Goal: Information Seeking & Learning: Learn about a topic

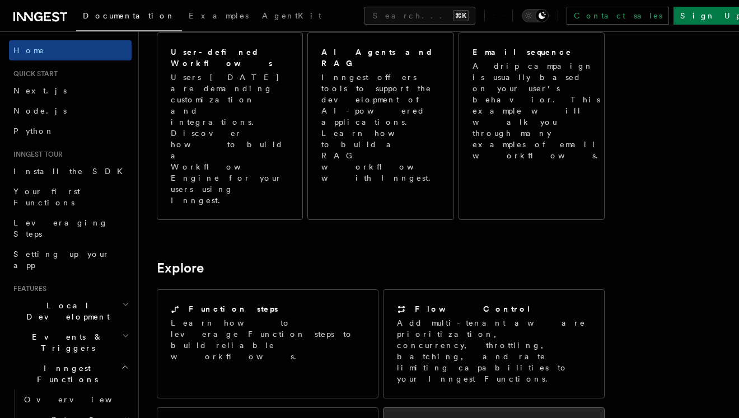
scroll to position [641, 0]
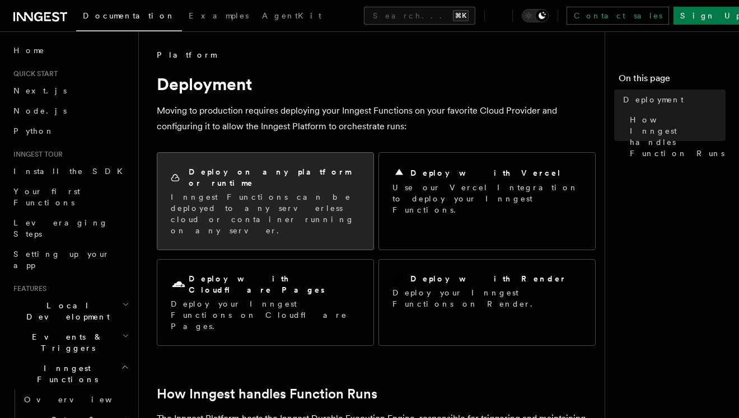
click at [324, 167] on div "Deploy on any platform or runtime" at bounding box center [265, 177] width 189 height 23
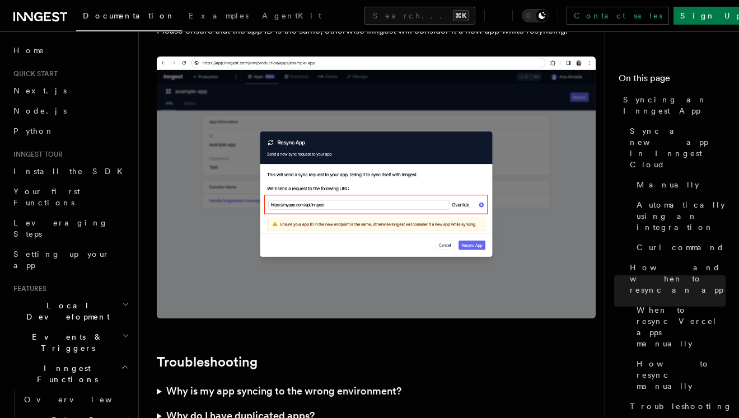
scroll to position [3222, 0]
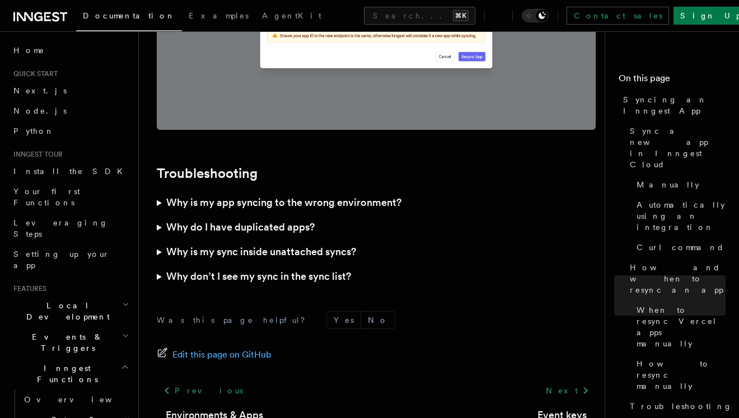
click at [371, 195] on h3 "Why is my app syncing to the wrong environment?" at bounding box center [283, 203] width 235 height 16
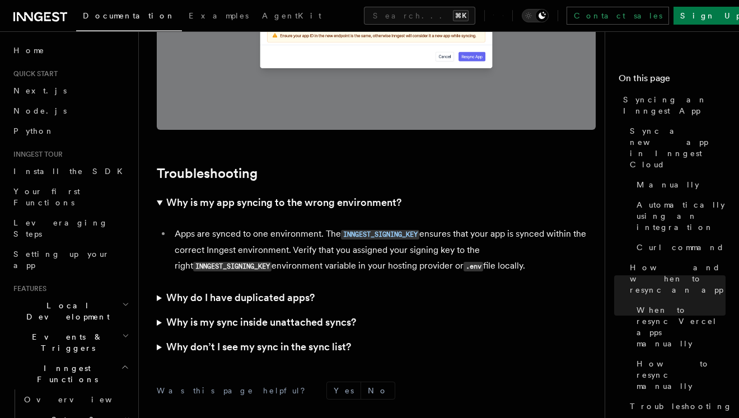
click at [371, 195] on h3 "Why is my app syncing to the wrong environment?" at bounding box center [283, 203] width 235 height 16
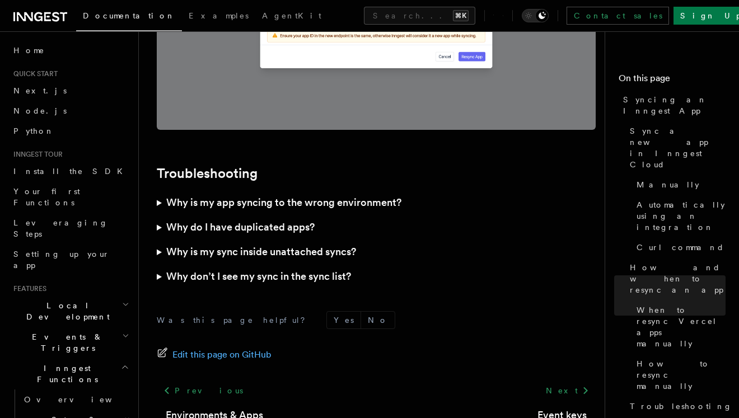
click at [312, 215] on summary "Why do I have duplicated apps?" at bounding box center [376, 227] width 439 height 25
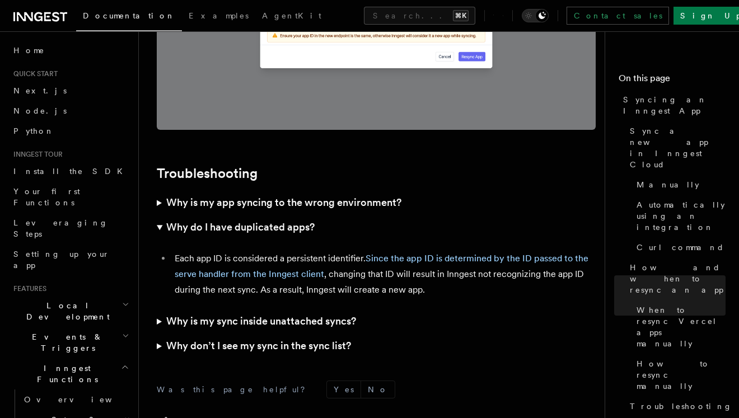
click at [311, 215] on summary "Why do I have duplicated apps?" at bounding box center [376, 227] width 439 height 25
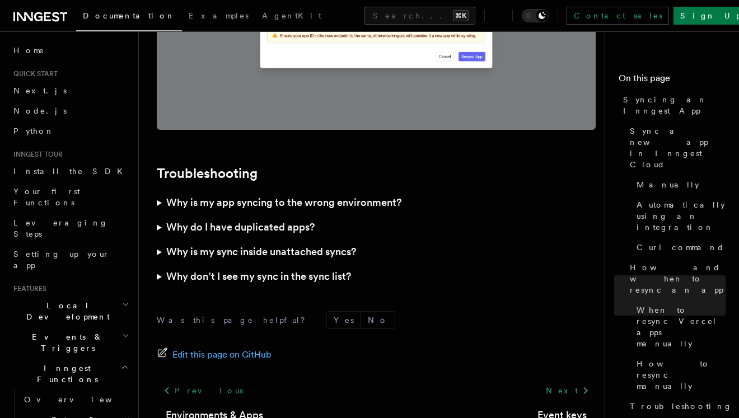
click at [309, 244] on h3 "Why is my sync inside unattached syncs?" at bounding box center [261, 252] width 190 height 16
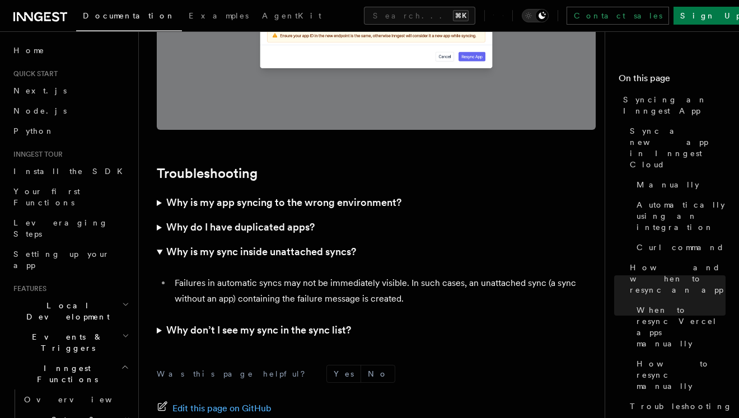
click at [311, 244] on h3 "Why is my sync inside unattached syncs?" at bounding box center [261, 252] width 190 height 16
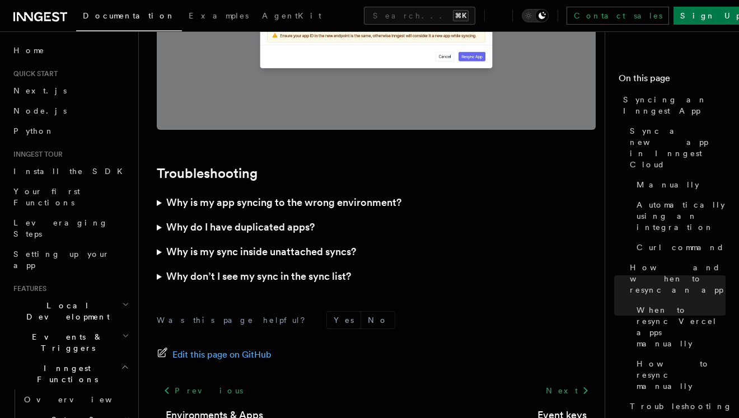
click at [308, 269] on h3 "Why don’t I see my sync in the sync list?" at bounding box center [258, 277] width 185 height 16
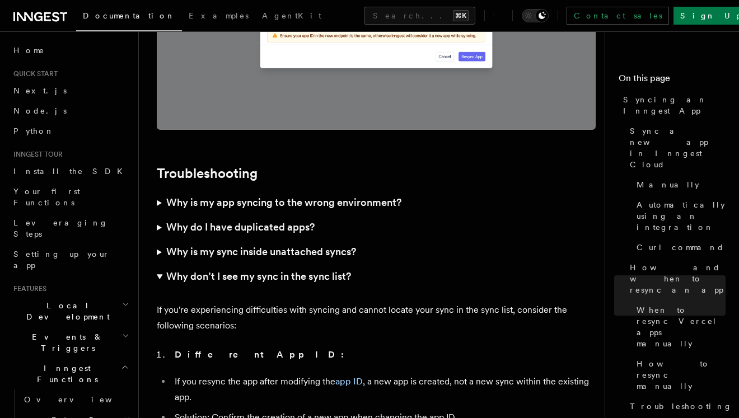
click at [311, 269] on h3 "Why don’t I see my sync in the sync list?" at bounding box center [258, 277] width 185 height 16
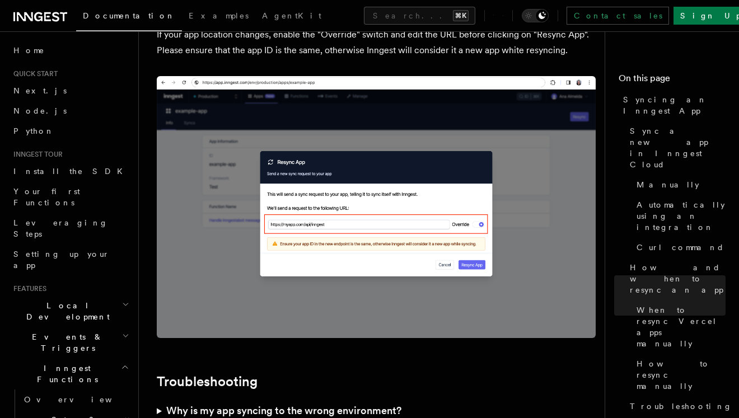
scroll to position [3191, 0]
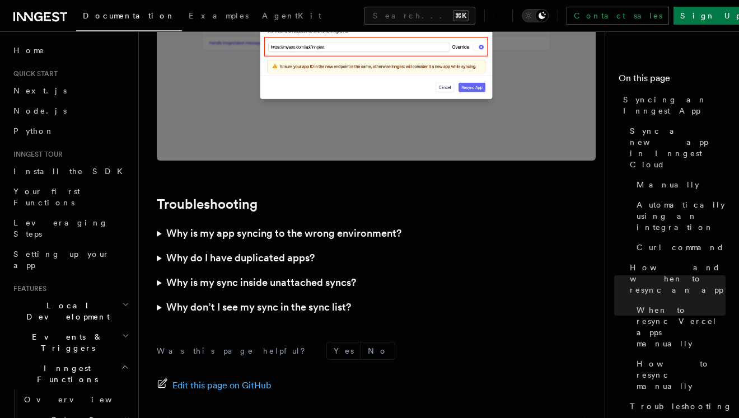
click at [251, 226] on h3 "Why is my app syncing to the wrong environment?" at bounding box center [283, 234] width 235 height 16
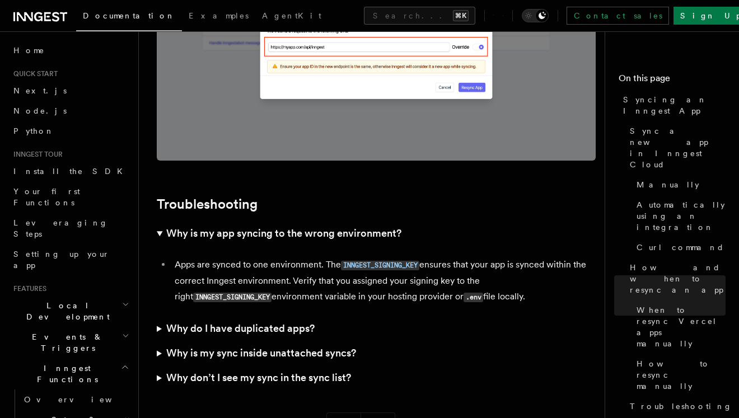
click at [251, 226] on h3 "Why is my app syncing to the wrong environment?" at bounding box center [283, 234] width 235 height 16
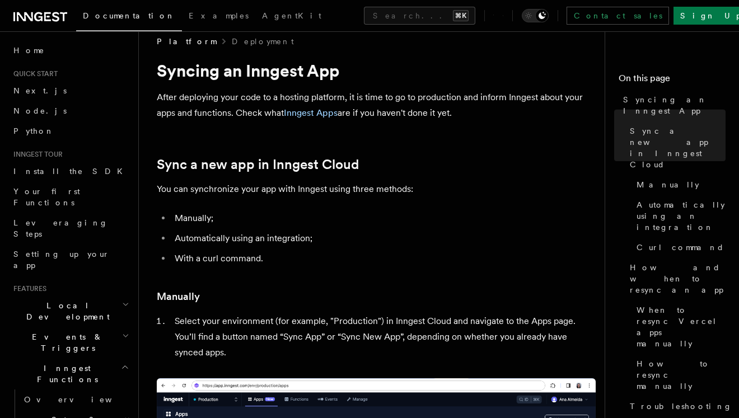
scroll to position [0, 0]
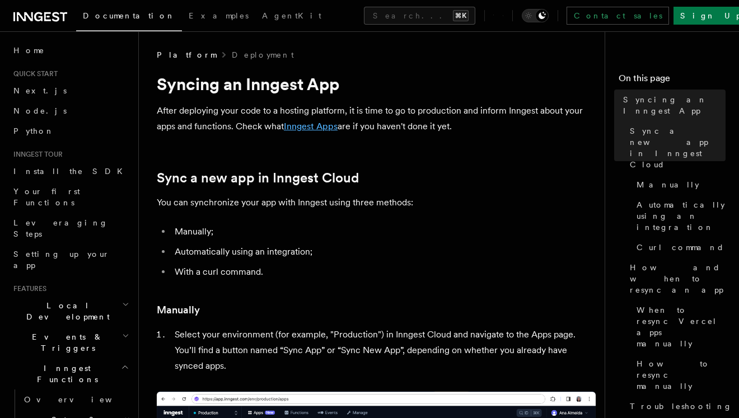
click at [309, 125] on link "Inngest Apps" at bounding box center [311, 126] width 54 height 11
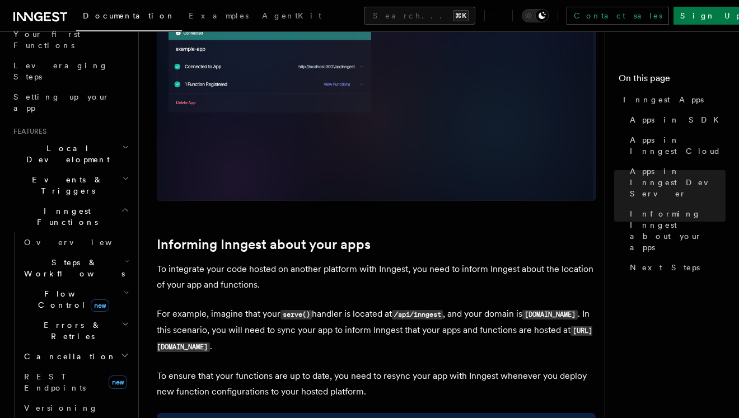
scroll to position [1358, 0]
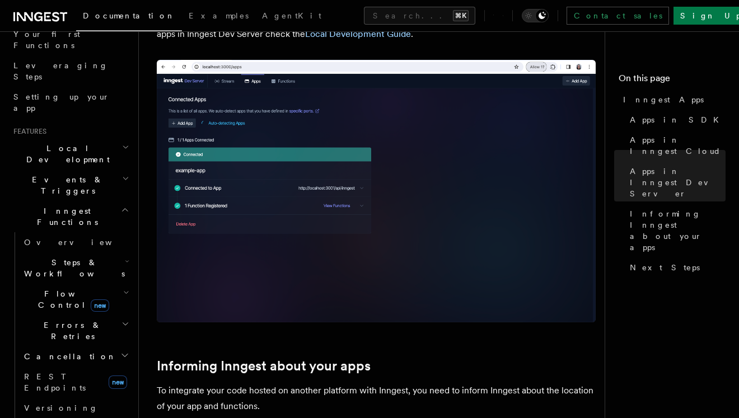
click at [122, 201] on h2 "Inngest Functions" at bounding box center [70, 216] width 123 height 31
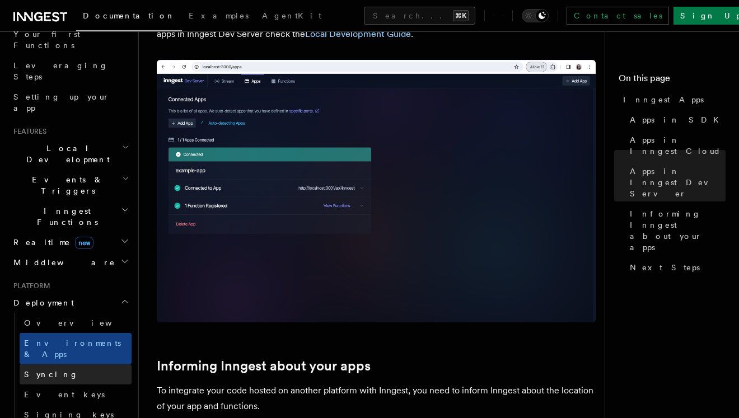
click at [96, 365] on link "Syncing" at bounding box center [76, 375] width 112 height 20
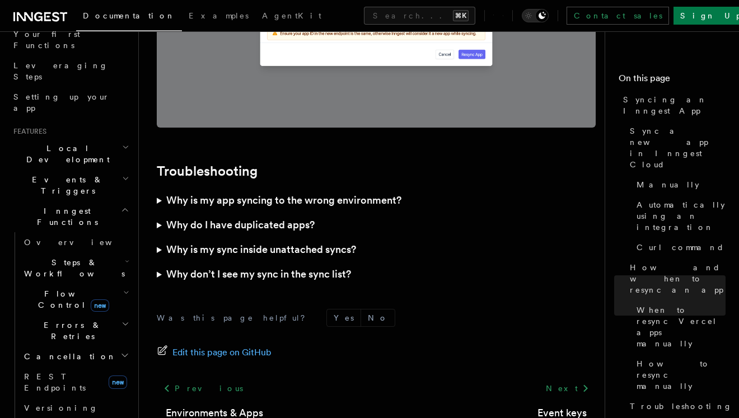
scroll to position [3239, 0]
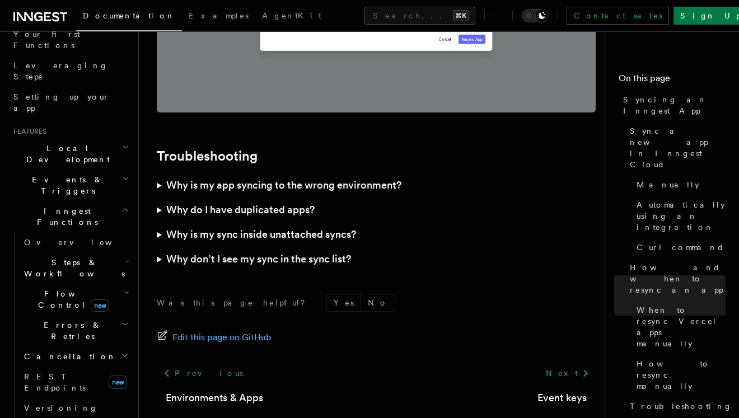
click at [269, 178] on h3 "Why is my app syncing to the wrong environment?" at bounding box center [283, 186] width 235 height 16
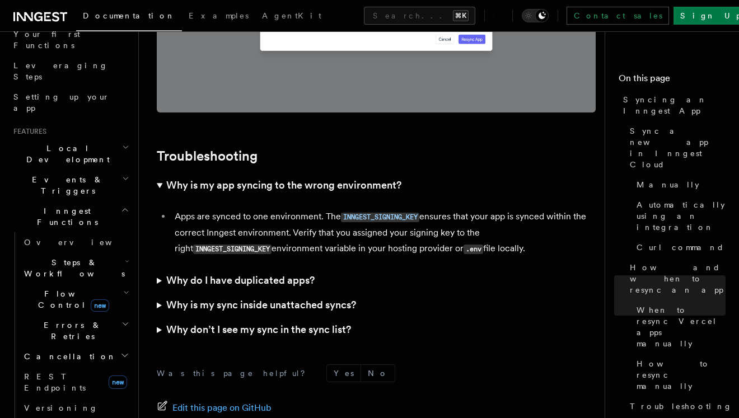
click at [269, 178] on h3 "Why is my app syncing to the wrong environment?" at bounding box center [283, 186] width 235 height 16
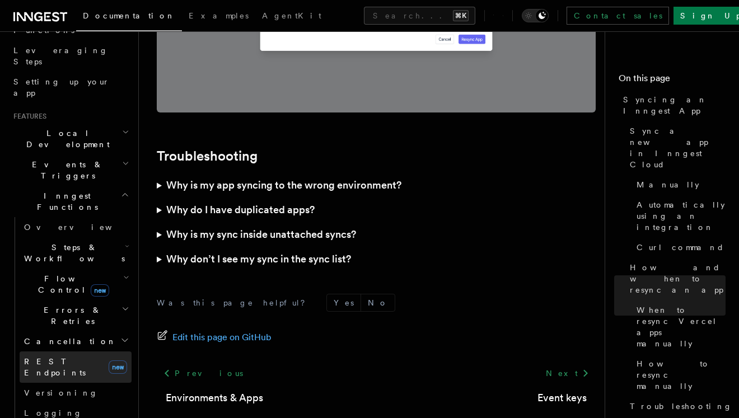
scroll to position [489, 0]
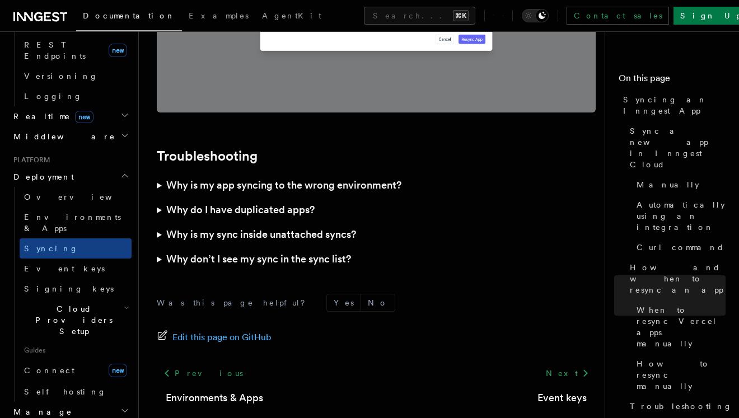
click at [106, 299] on h2 "Cloud Providers Setup" at bounding box center [76, 320] width 112 height 43
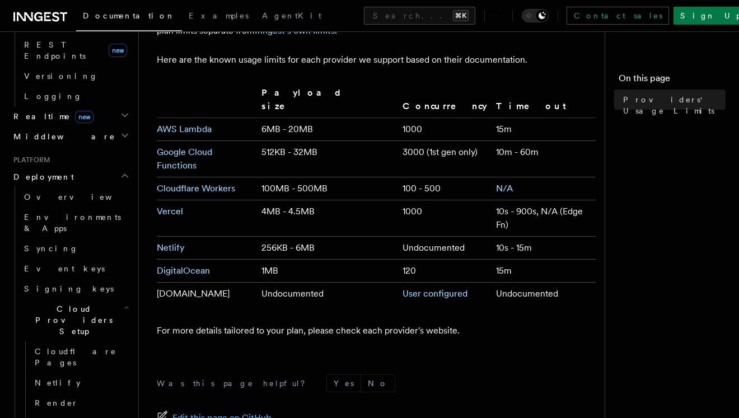
scroll to position [198, 0]
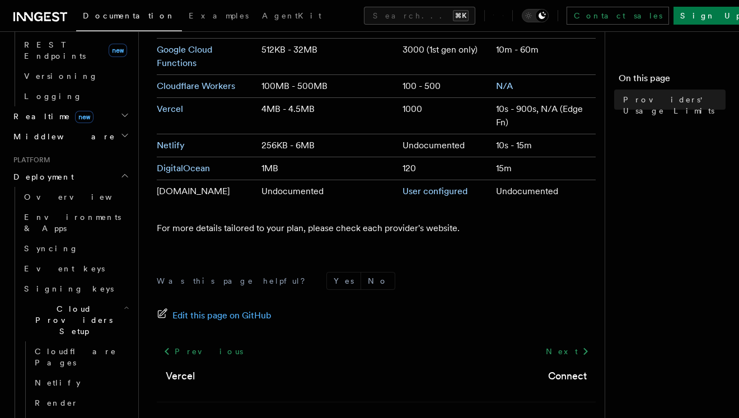
click at [123, 194] on header "Search... Documentation Examples AgentKit Home Quick start Next.js Node.js Pyth…" at bounding box center [69, 224] width 139 height 387
click at [124, 304] on icon "button" at bounding box center [127, 308] width 6 height 9
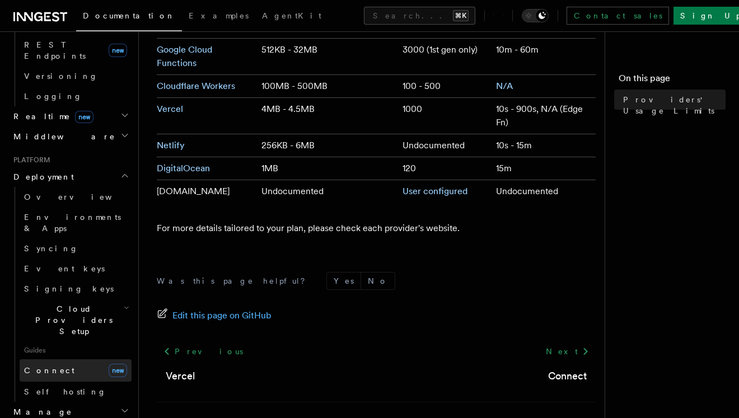
click at [94, 360] on link "Connect new" at bounding box center [76, 371] width 112 height 22
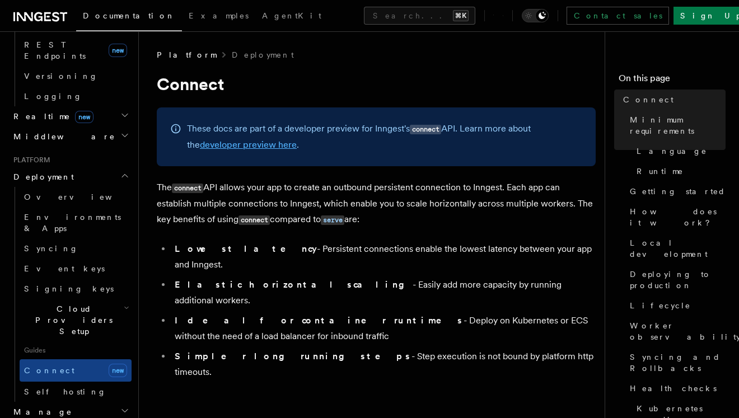
click at [254, 148] on link "developer preview here" at bounding box center [248, 144] width 97 height 11
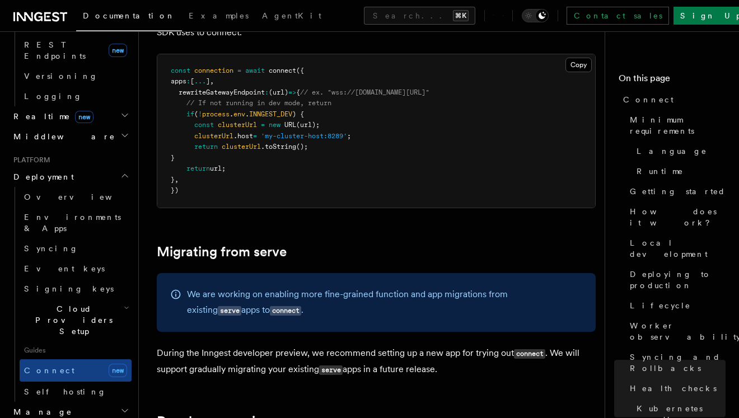
scroll to position [5771, 0]
drag, startPoint x: 258, startPoint y: 288, endPoint x: 446, endPoint y: 300, distance: 188.5
click at [446, 346] on p "During the Inngest developer preview, we recommend setting up a new app for try…" at bounding box center [376, 362] width 439 height 32
click at [375, 287] on p "We are working on enabling more fine-grained function and app migrations from e…" at bounding box center [384, 303] width 395 height 32
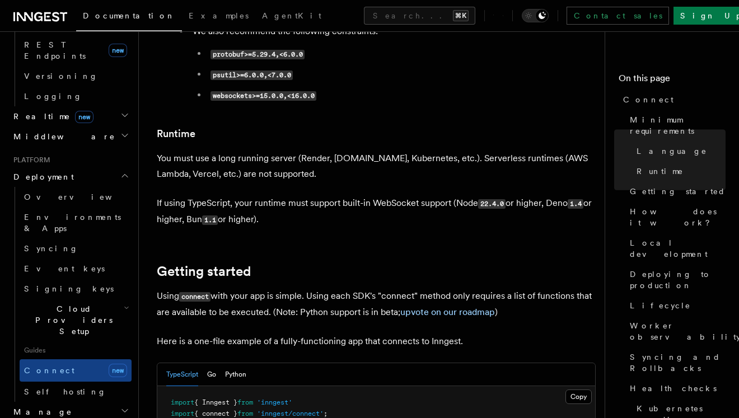
scroll to position [0, 0]
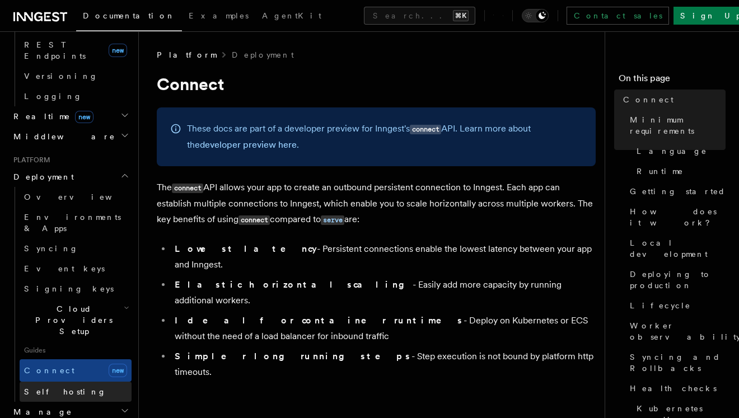
click at [100, 382] on link "Self hosting" at bounding box center [76, 392] width 112 height 20
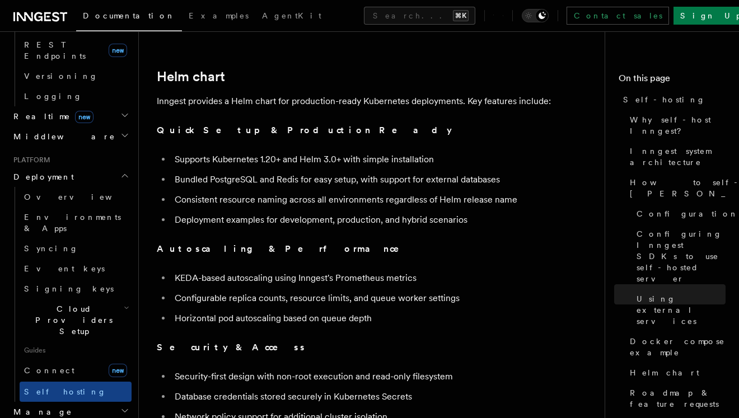
scroll to position [375, 0]
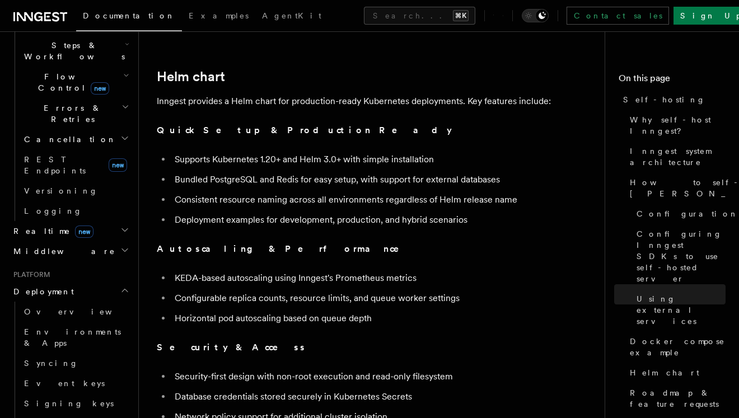
click at [114, 282] on h2 "Deployment" at bounding box center [70, 292] width 123 height 20
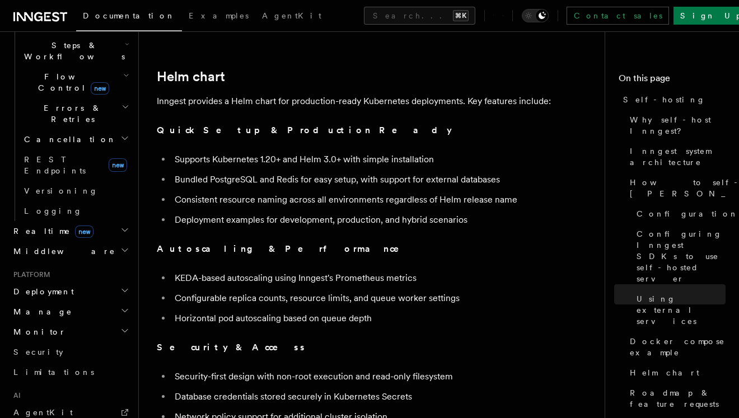
click at [120, 306] on icon "button" at bounding box center [124, 310] width 9 height 9
click at [100, 322] on link "Environments" at bounding box center [76, 332] width 112 height 20
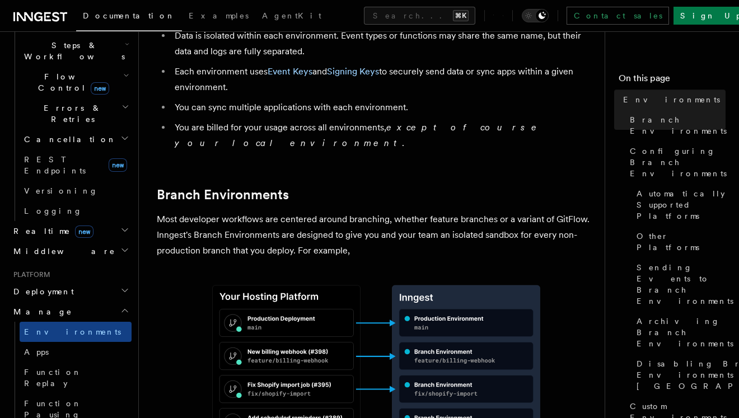
scroll to position [194, 0]
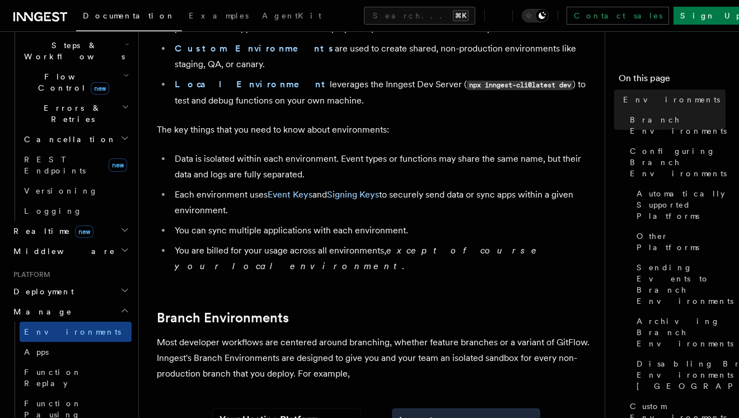
click at [115, 302] on h2 "Manage" at bounding box center [70, 312] width 123 height 20
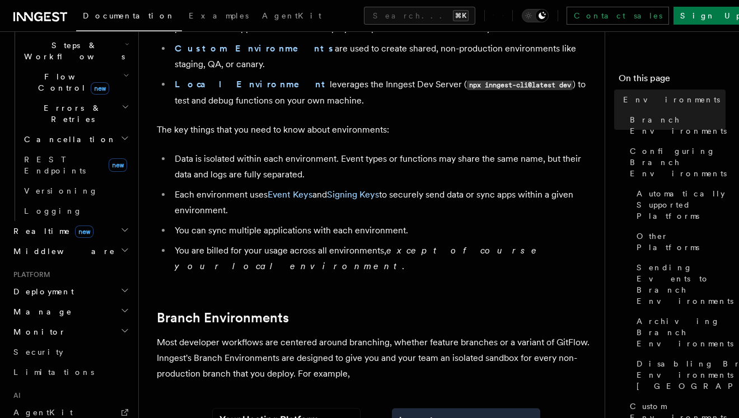
click at [116, 322] on h2 "Monitor" at bounding box center [70, 332] width 123 height 20
click at [105, 362] on link "Limitations" at bounding box center [70, 372] width 123 height 20
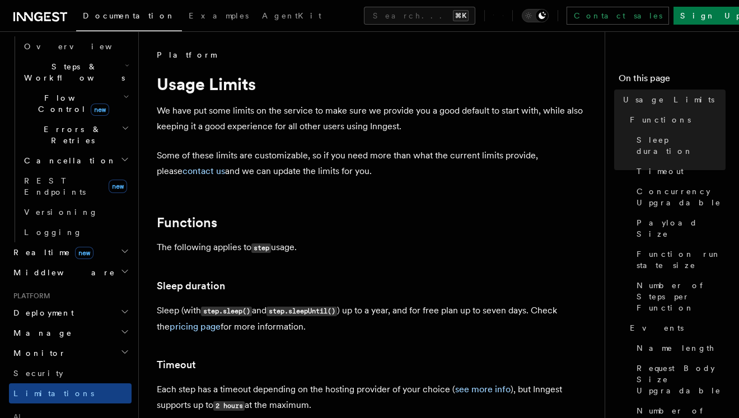
scroll to position [352, 0]
click at [100, 264] on h2 "Middleware" at bounding box center [70, 274] width 123 height 20
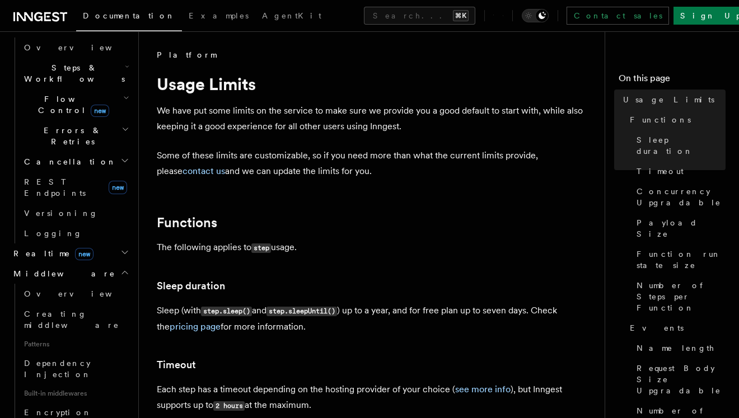
click at [108, 244] on h2 "Realtime new" at bounding box center [70, 254] width 123 height 20
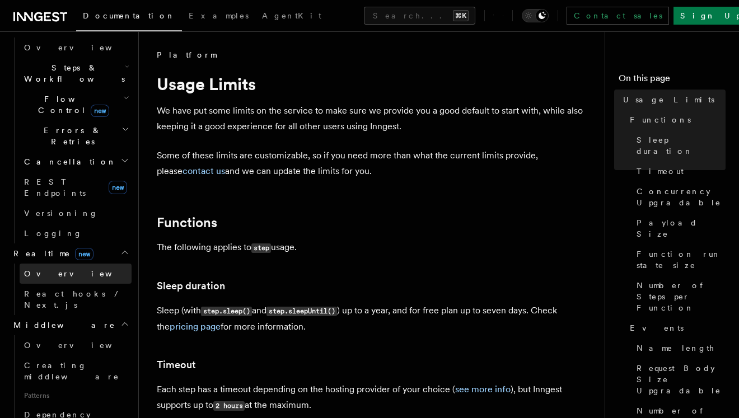
click at [102, 264] on link "Overview" at bounding box center [76, 274] width 112 height 20
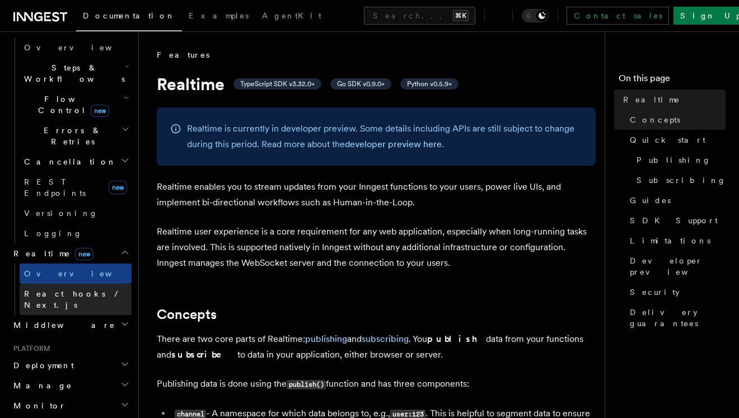
click at [99, 284] on link "React hooks / Next.js" at bounding box center [76, 299] width 112 height 31
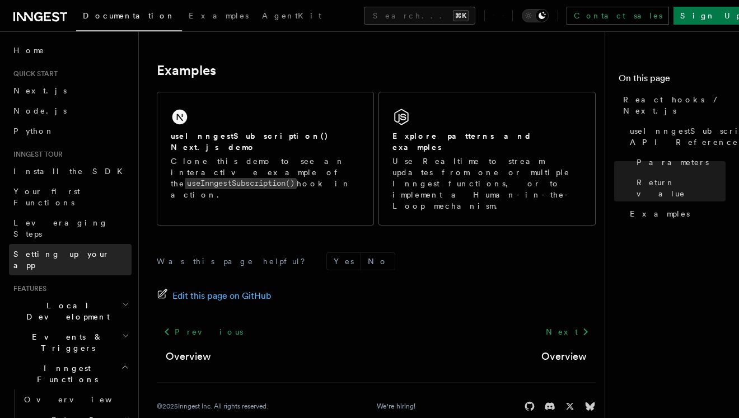
scroll to position [820, 0]
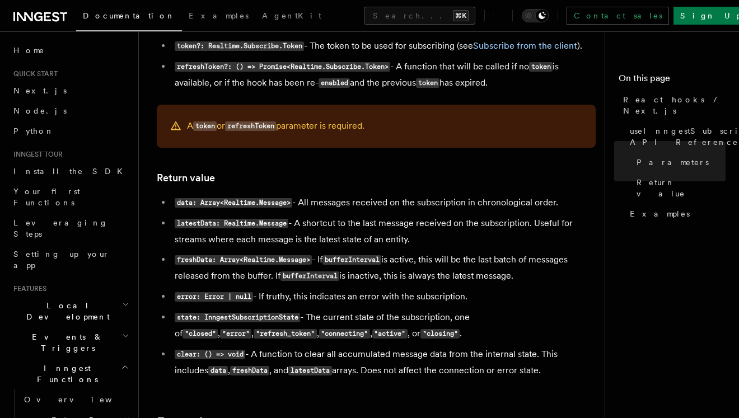
click at [121, 363] on icon "button" at bounding box center [125, 367] width 8 height 9
click at [114, 390] on h2 "Realtime new" at bounding box center [70, 400] width 123 height 20
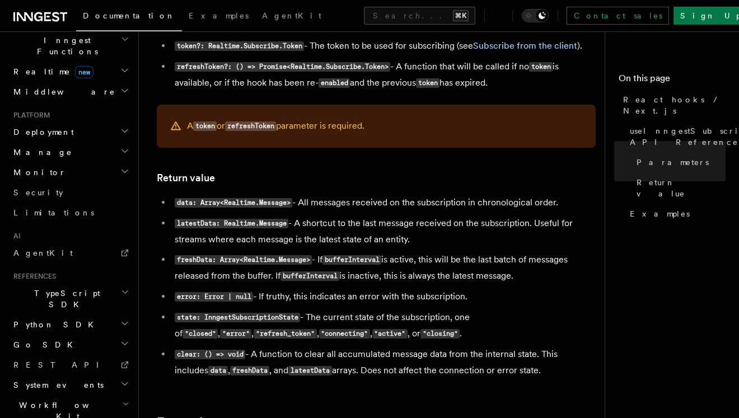
scroll to position [337, 0]
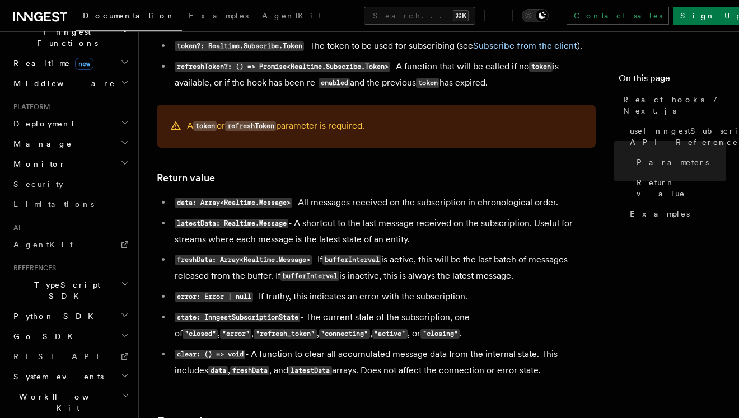
click at [75, 367] on h2 "System events" at bounding box center [70, 377] width 123 height 20
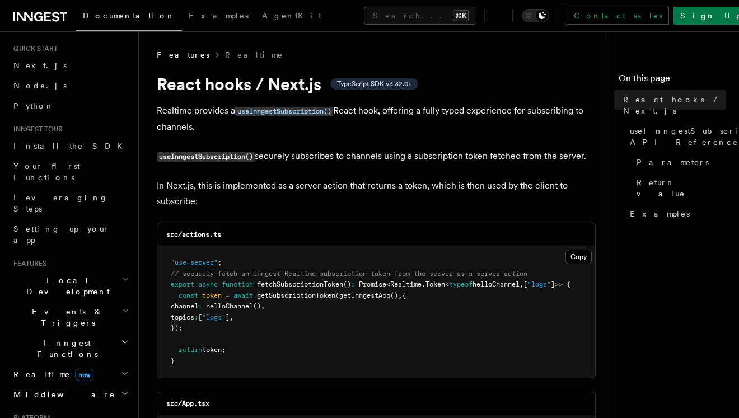
scroll to position [0, 0]
